Goal: Complete application form

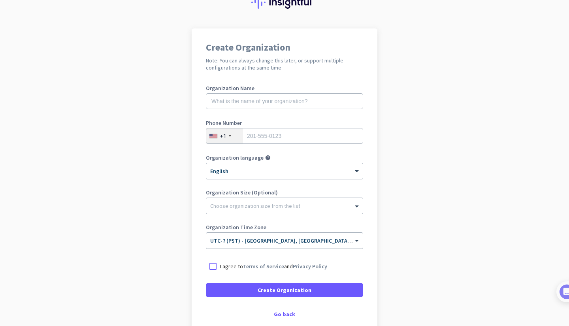
scroll to position [38, 0]
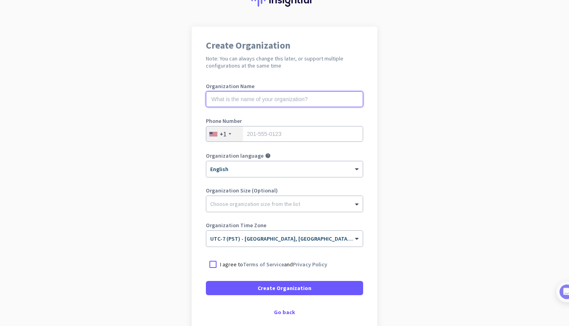
click at [303, 100] on input "text" at bounding box center [284, 99] width 157 height 16
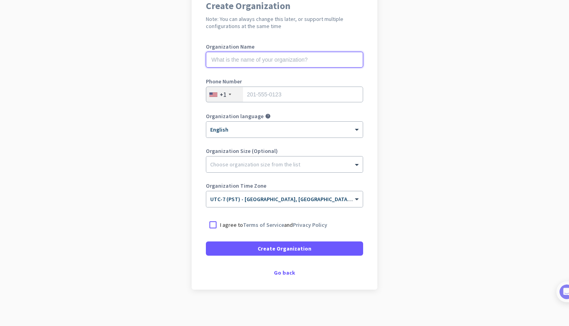
scroll to position [80, 0]
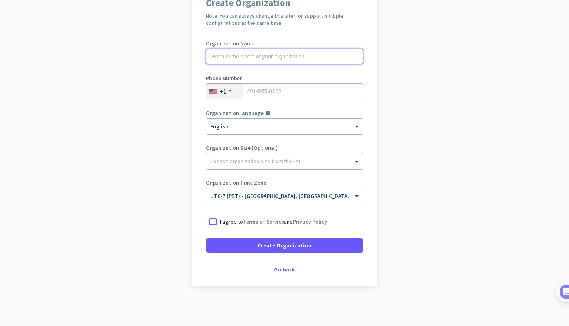
click at [306, 55] on input "text" at bounding box center [284, 57] width 157 height 16
click at [292, 55] on input "text" at bounding box center [284, 57] width 157 height 16
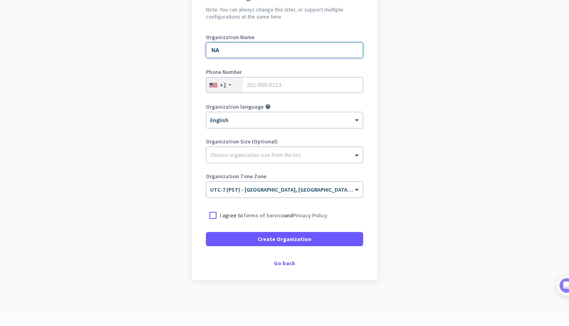
type input "N"
type input "m"
type input "Mercor"
click at [282, 91] on input "tel" at bounding box center [284, 91] width 157 height 16
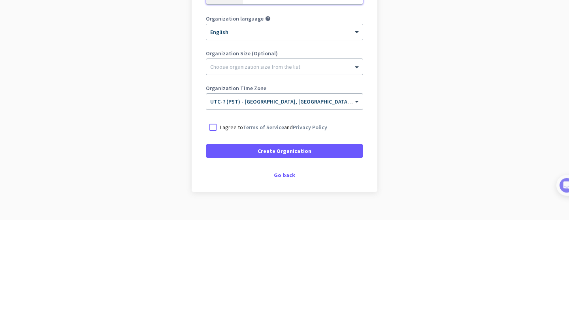
scroll to position [64, 0]
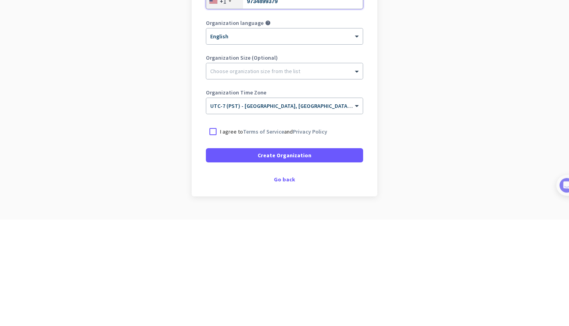
type input "9734899379"
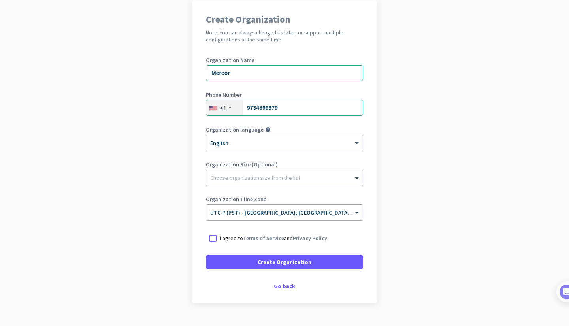
click at [285, 285] on div "Go back" at bounding box center [284, 286] width 157 height 6
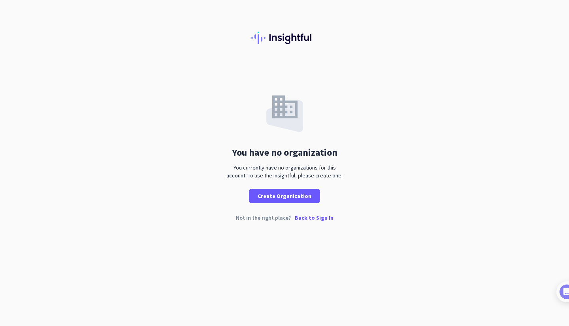
click at [311, 218] on p "Back to Sign In" at bounding box center [314, 218] width 39 height 6
